Goal: Transaction & Acquisition: Purchase product/service

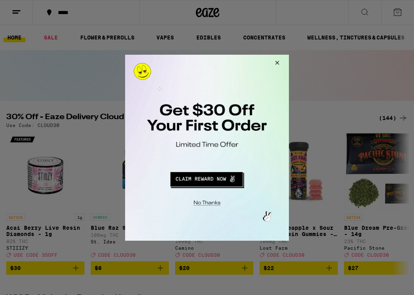
click at [384, 117] on div at bounding box center [207, 147] width 414 height 295
click at [274, 60] on button "Close Modal" at bounding box center [276, 63] width 21 height 19
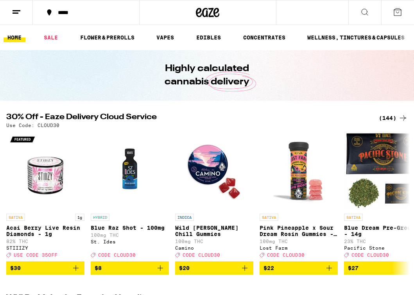
click at [396, 117] on div "(144)" at bounding box center [393, 117] width 29 height 9
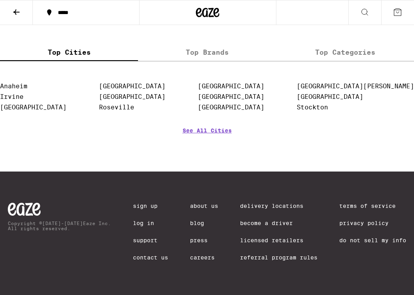
scroll to position [7445, 0]
